Goal: Transaction & Acquisition: Purchase product/service

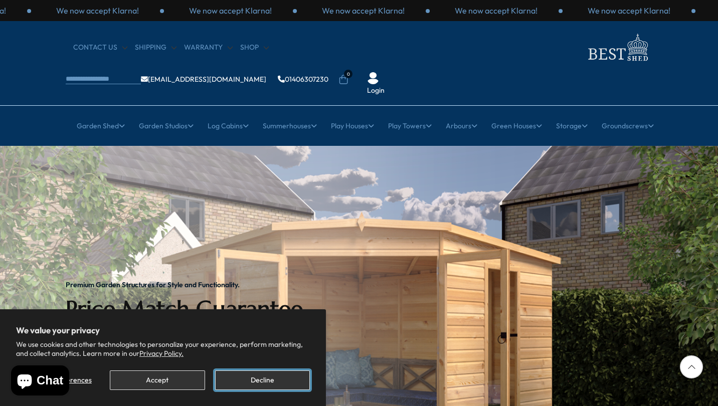
click at [248, 382] on button "Decline" at bounding box center [262, 380] width 95 height 20
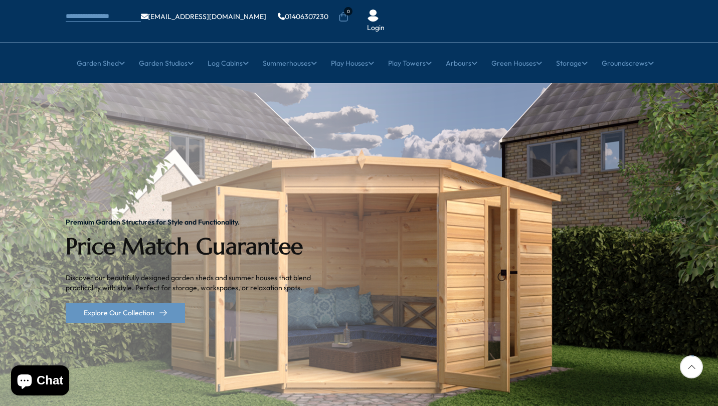
scroll to position [103, 0]
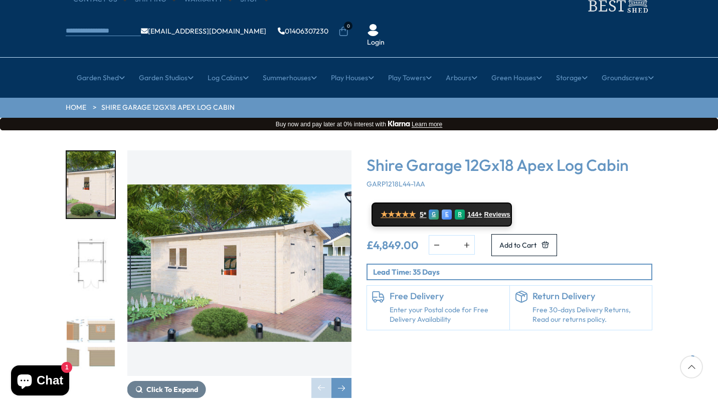
scroll to position [48, 0]
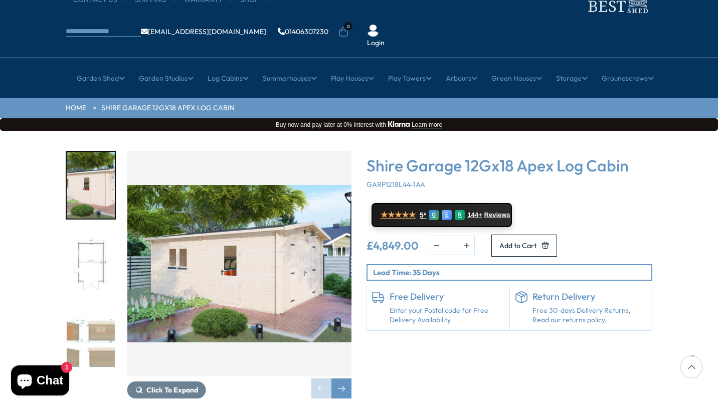
click at [83, 178] on img "1 / 10" at bounding box center [91, 185] width 48 height 67
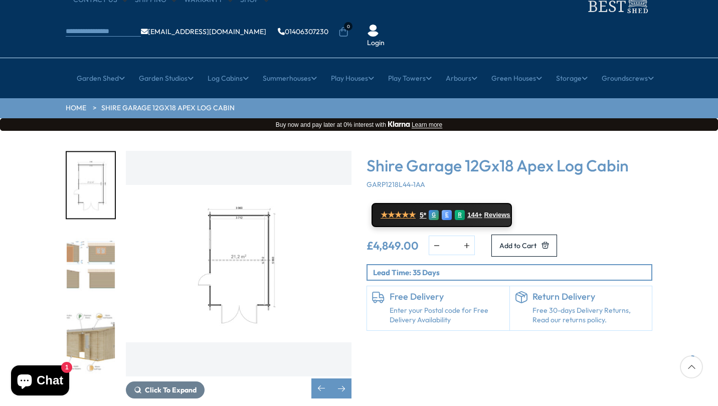
click at [83, 243] on img "3 / 10" at bounding box center [91, 263] width 48 height 67
click at [96, 240] on img "3 / 10" at bounding box center [91, 263] width 48 height 67
